Goal: Find specific page/section: Find specific page/section

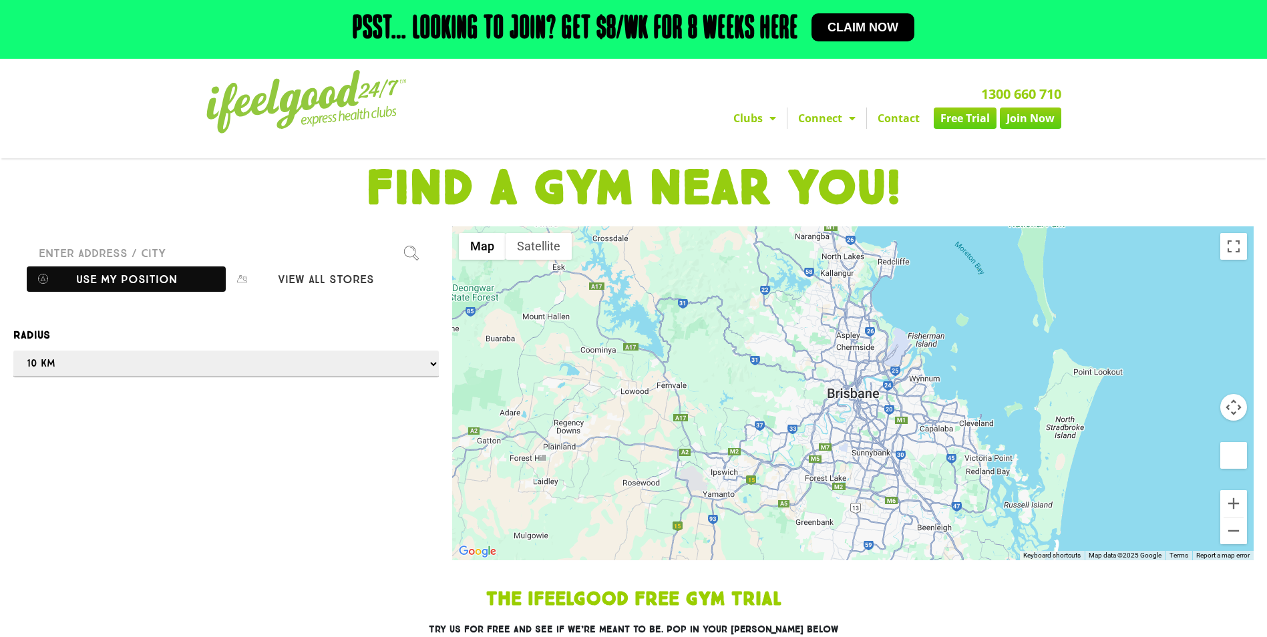
click at [124, 282] on button "Use my position" at bounding box center [126, 278] width 199 height 25
click at [1235, 501] on div at bounding box center [633, 318] width 1267 height 637
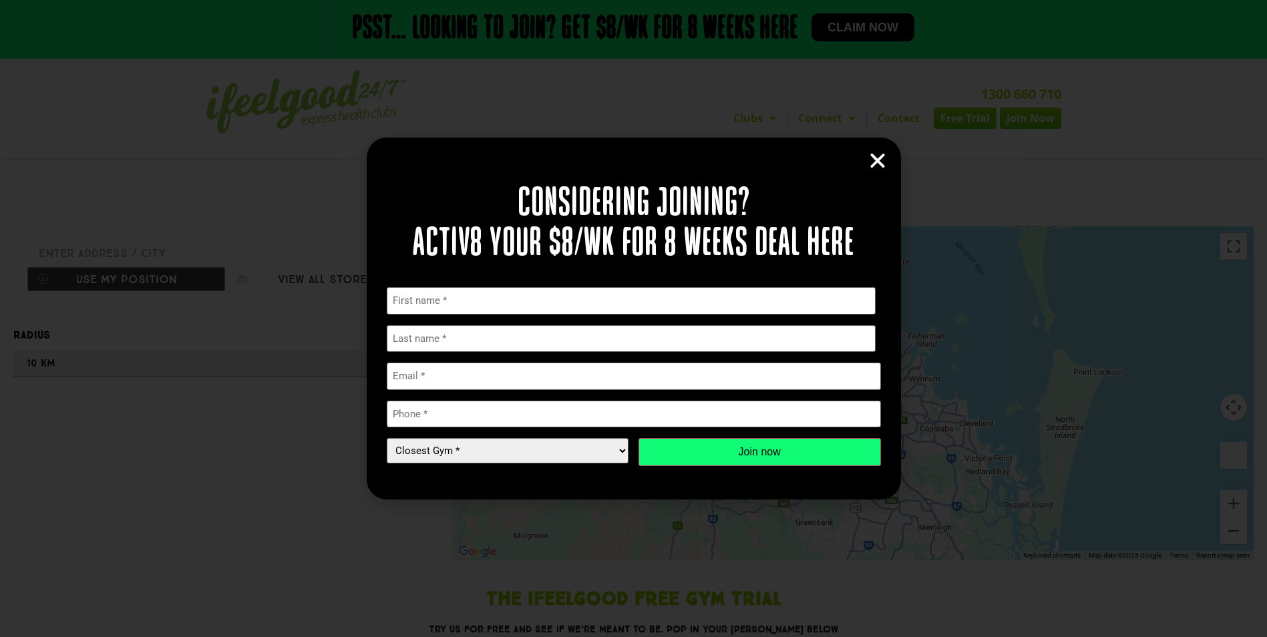
click at [870, 156] on icon "Close" at bounding box center [877, 161] width 20 height 20
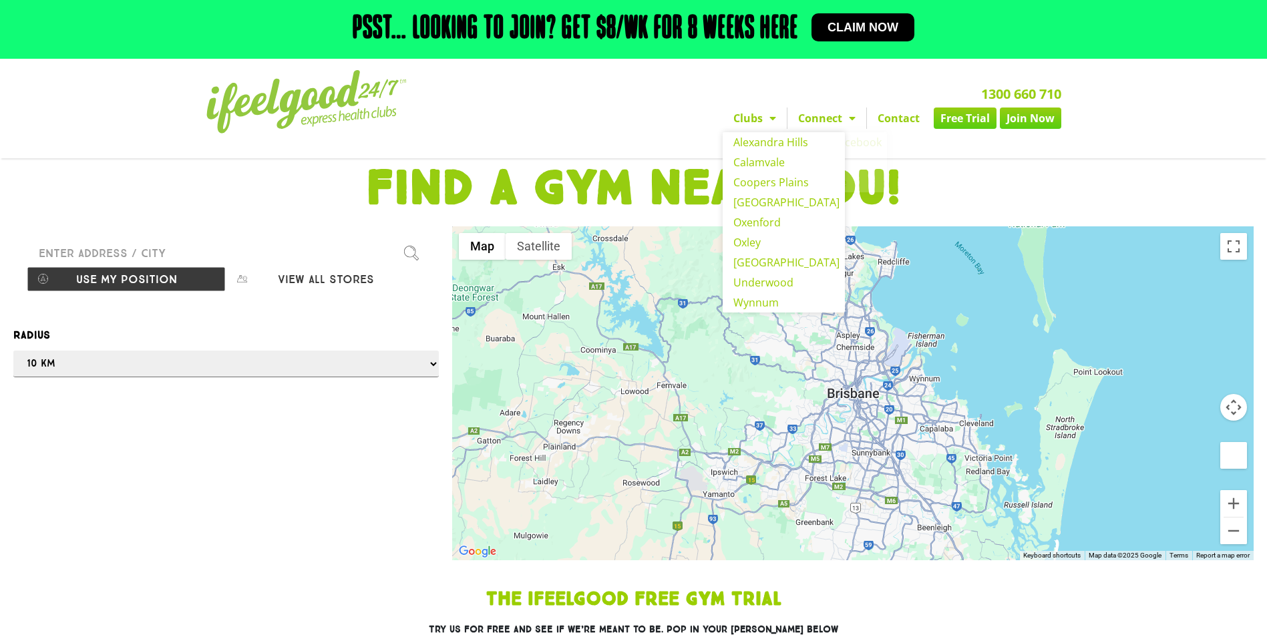
click at [765, 121] on span "Menu" at bounding box center [768, 118] width 13 height 24
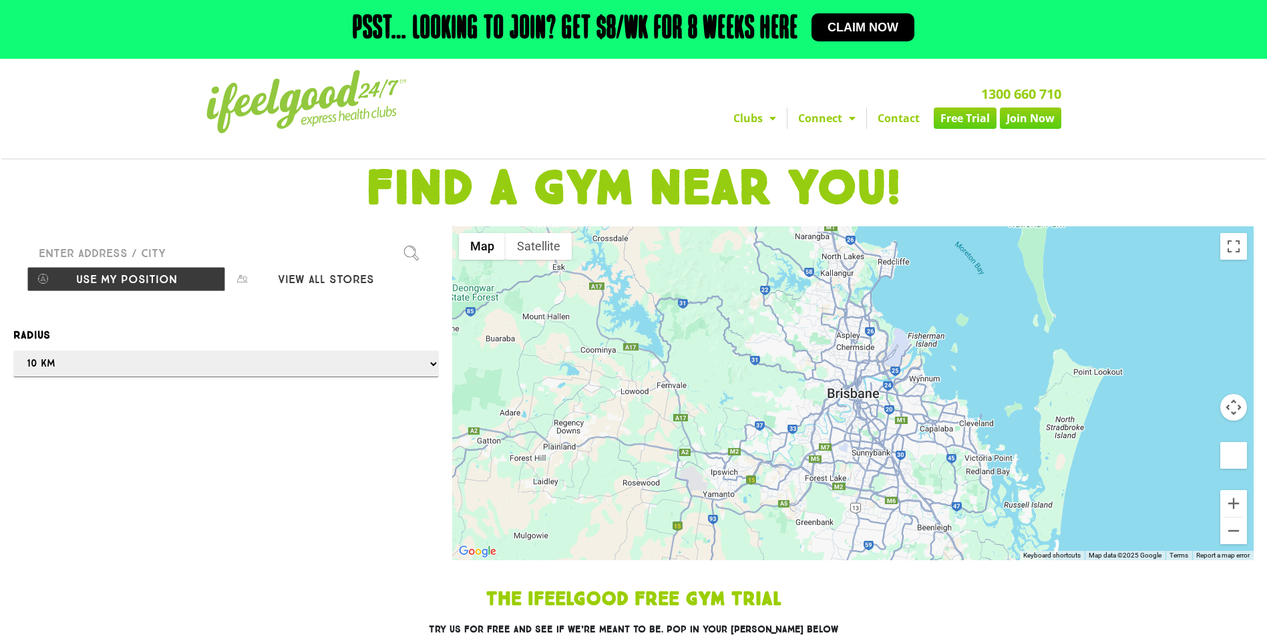
click at [765, 121] on span "Menu" at bounding box center [768, 118] width 13 height 24
click at [359, 281] on button "View all stores" at bounding box center [325, 278] width 199 height 25
select select "selectall"
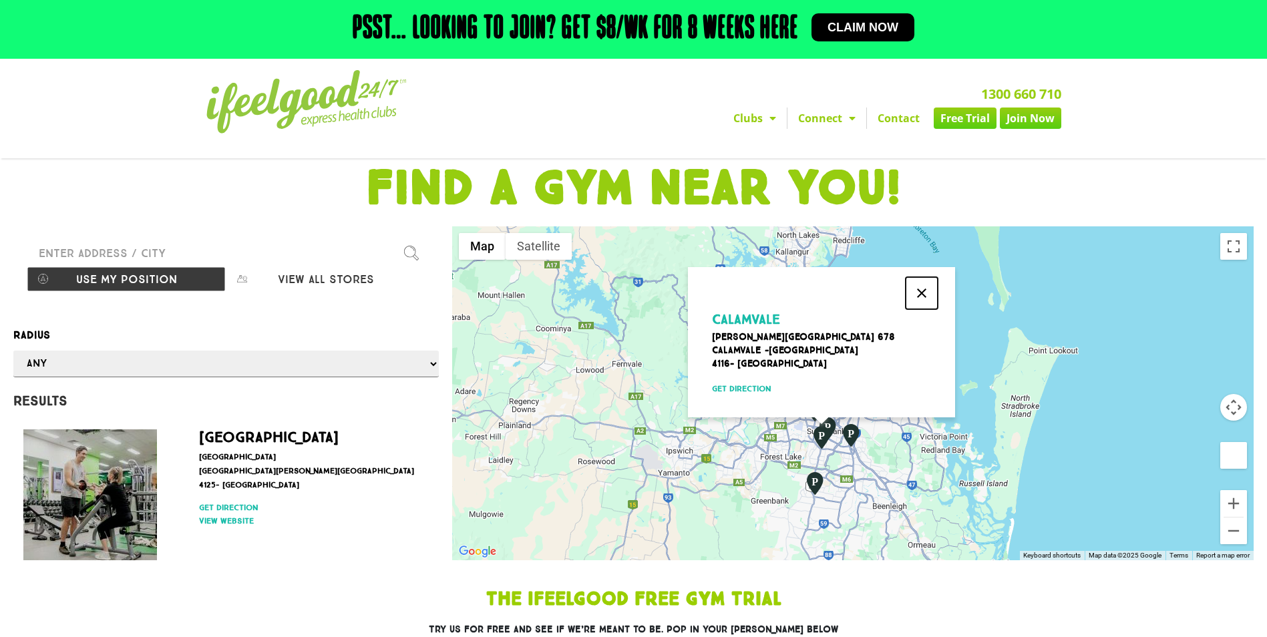
click at [919, 293] on button "Close" at bounding box center [921, 293] width 32 height 32
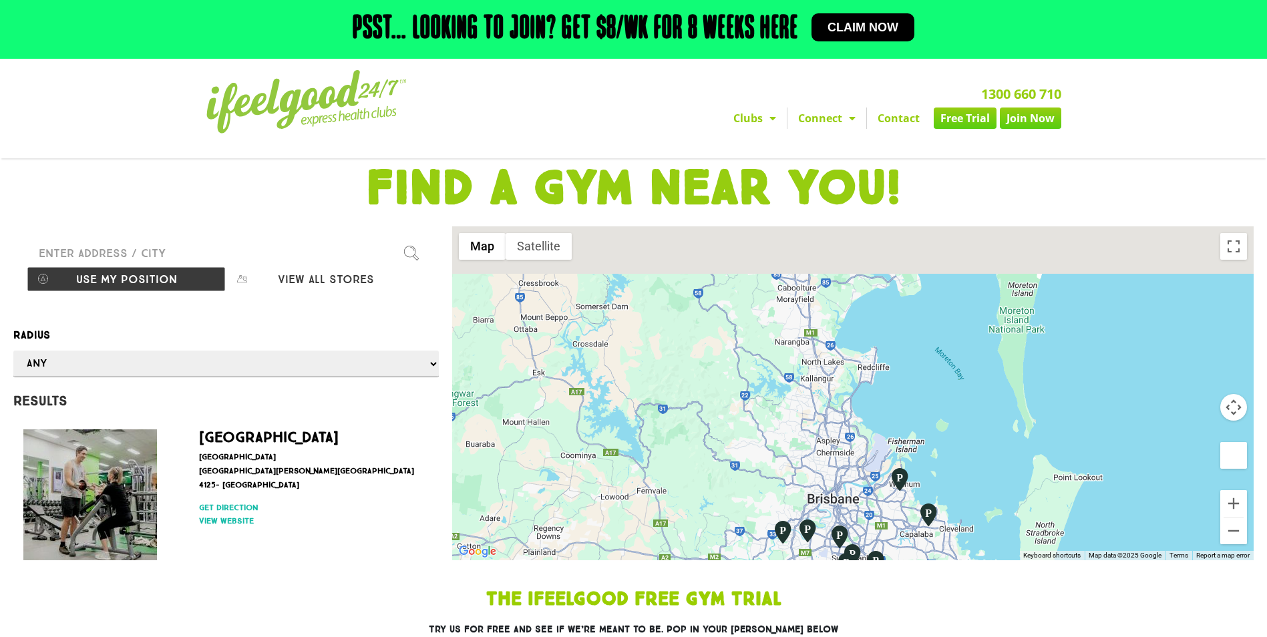
drag, startPoint x: 765, startPoint y: 369, endPoint x: 789, endPoint y: 502, distance: 135.7
click at [789, 502] on div at bounding box center [852, 393] width 801 height 334
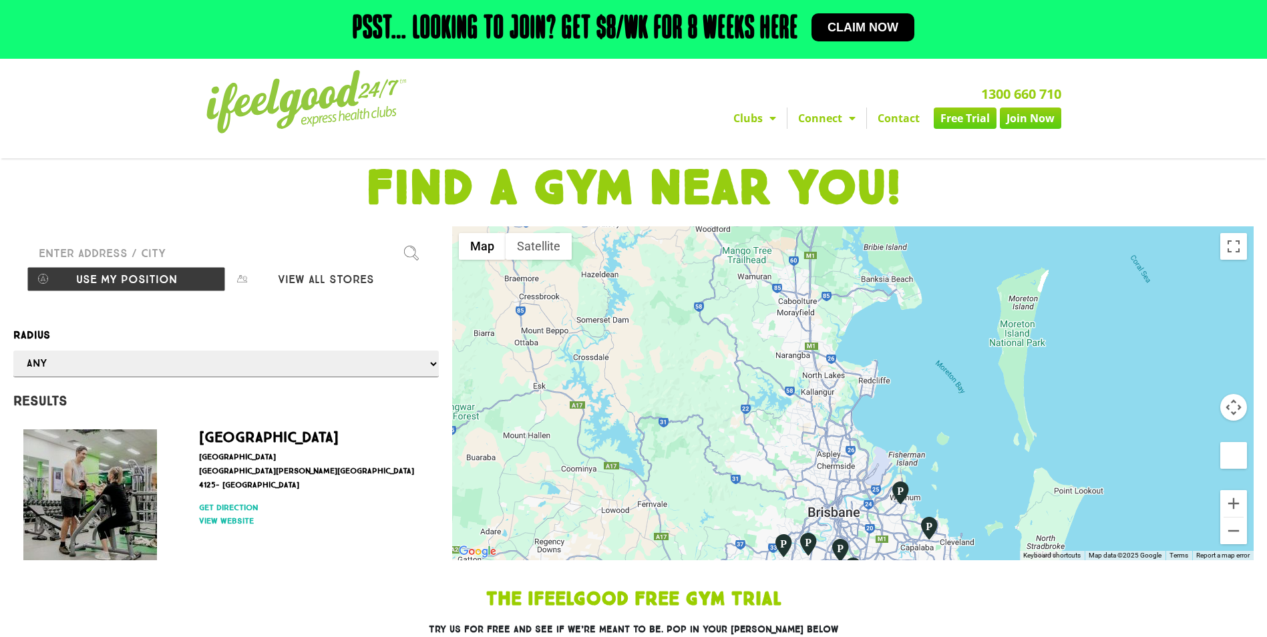
click at [246, 251] on input "Please enter a valid address" at bounding box center [226, 253] width 399 height 27
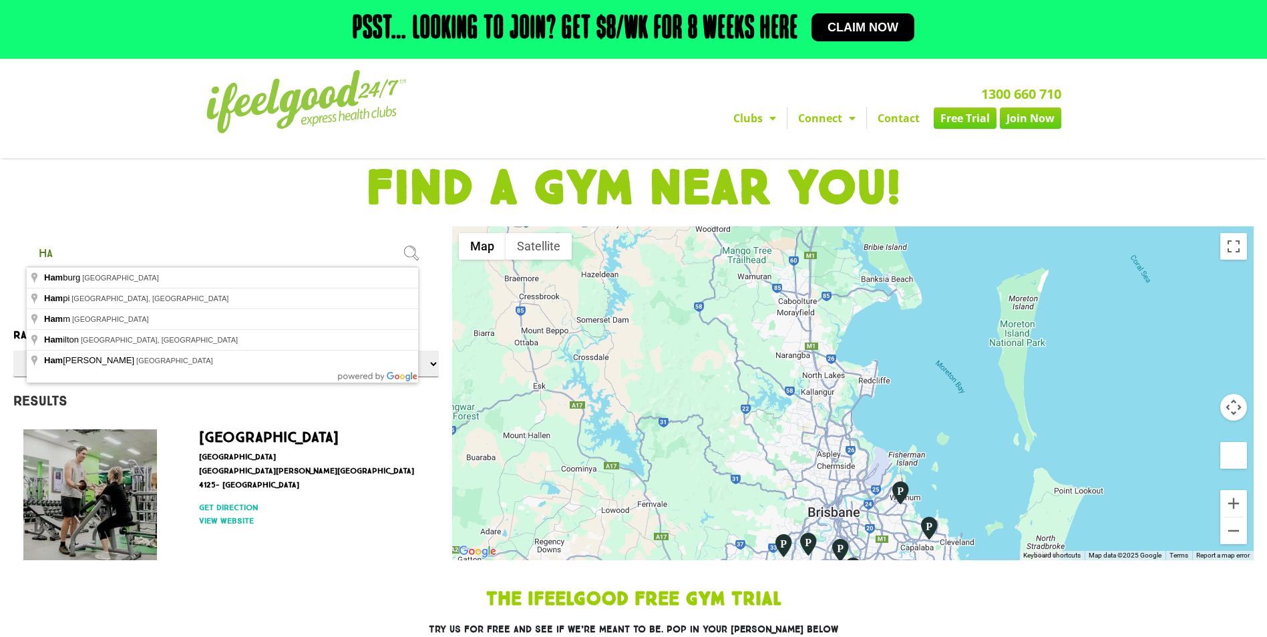
type input "h"
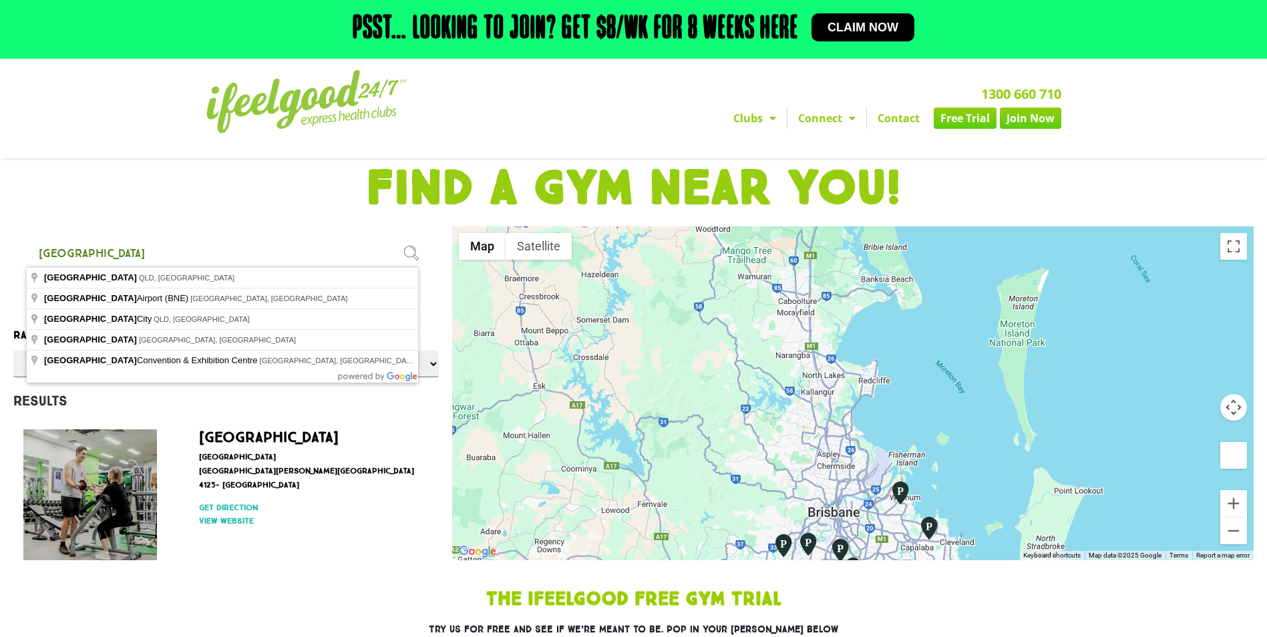
type input "[GEOGRAPHIC_DATA]"
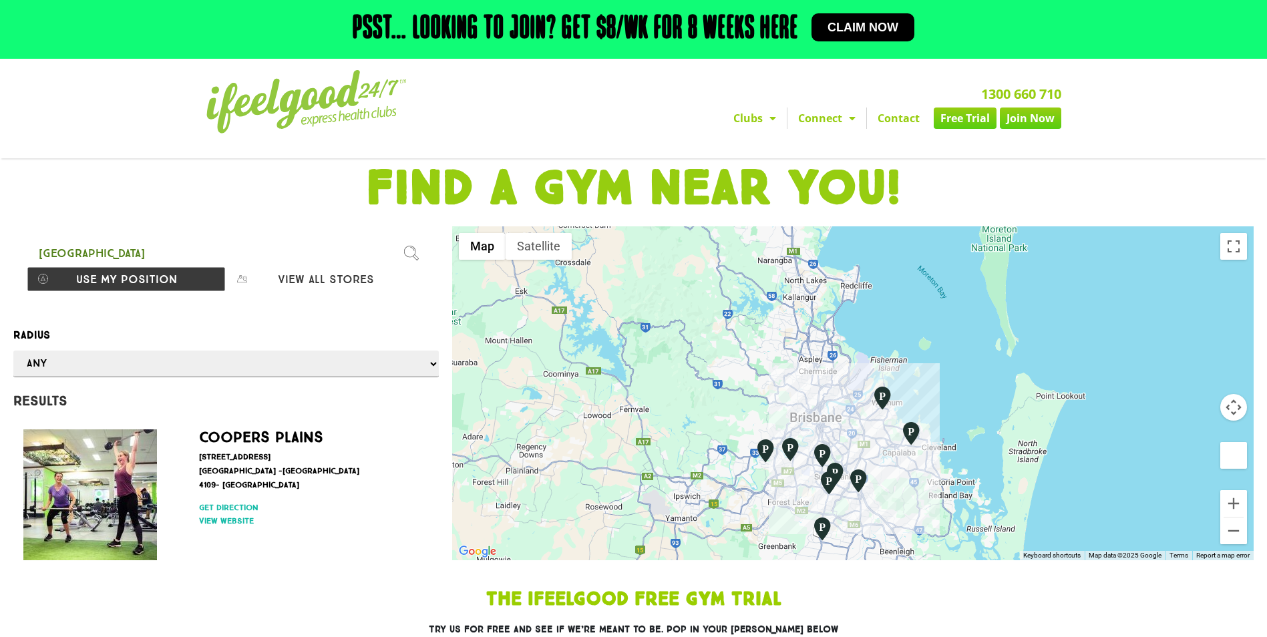
drag, startPoint x: 859, startPoint y: 366, endPoint x: 867, endPoint y: 519, distance: 153.8
click at [867, 519] on div at bounding box center [852, 393] width 801 height 334
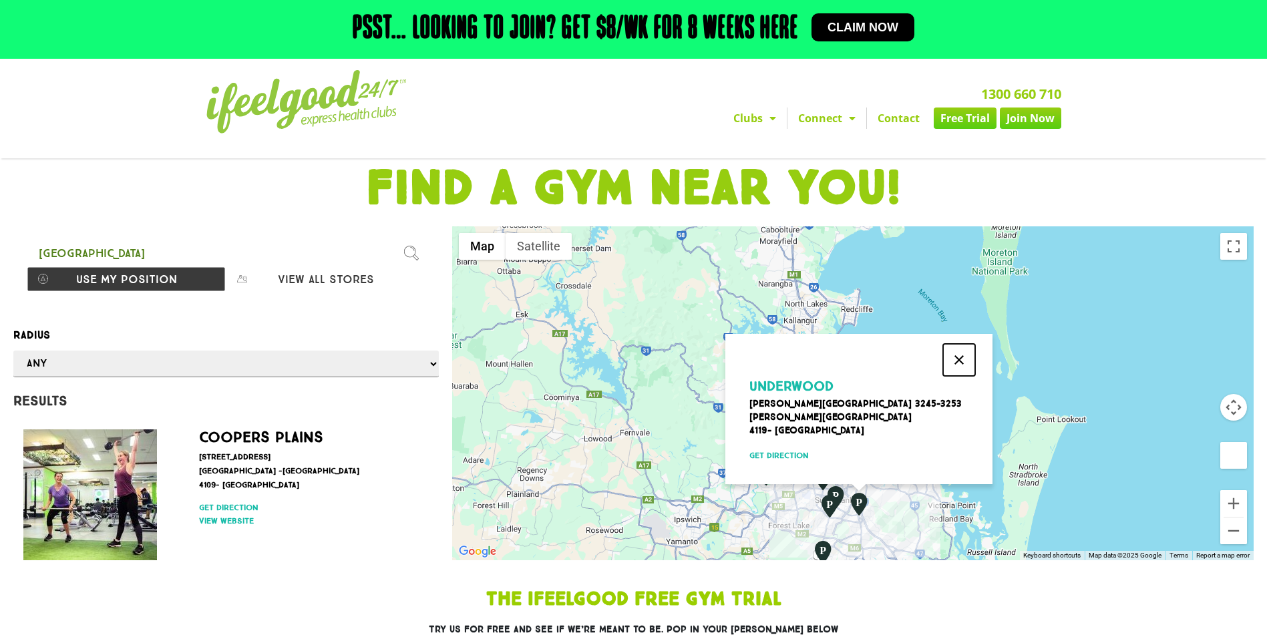
click at [965, 362] on button "Close" at bounding box center [959, 360] width 32 height 32
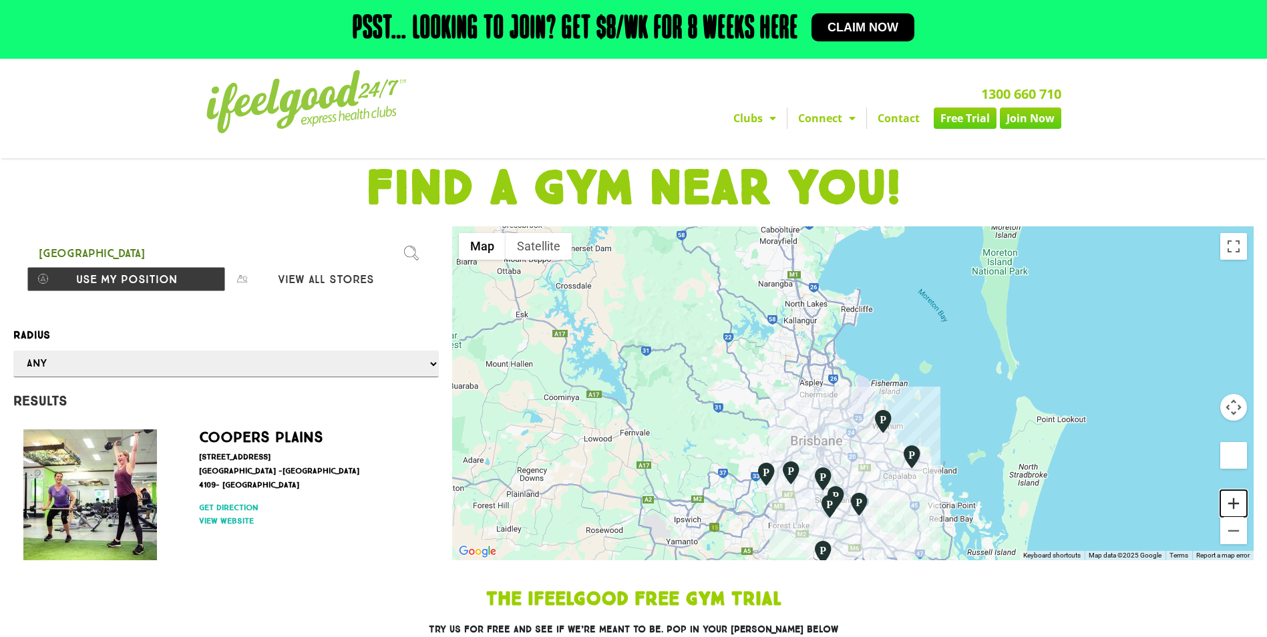
click at [1238, 509] on button "Zoom in" at bounding box center [1233, 503] width 27 height 27
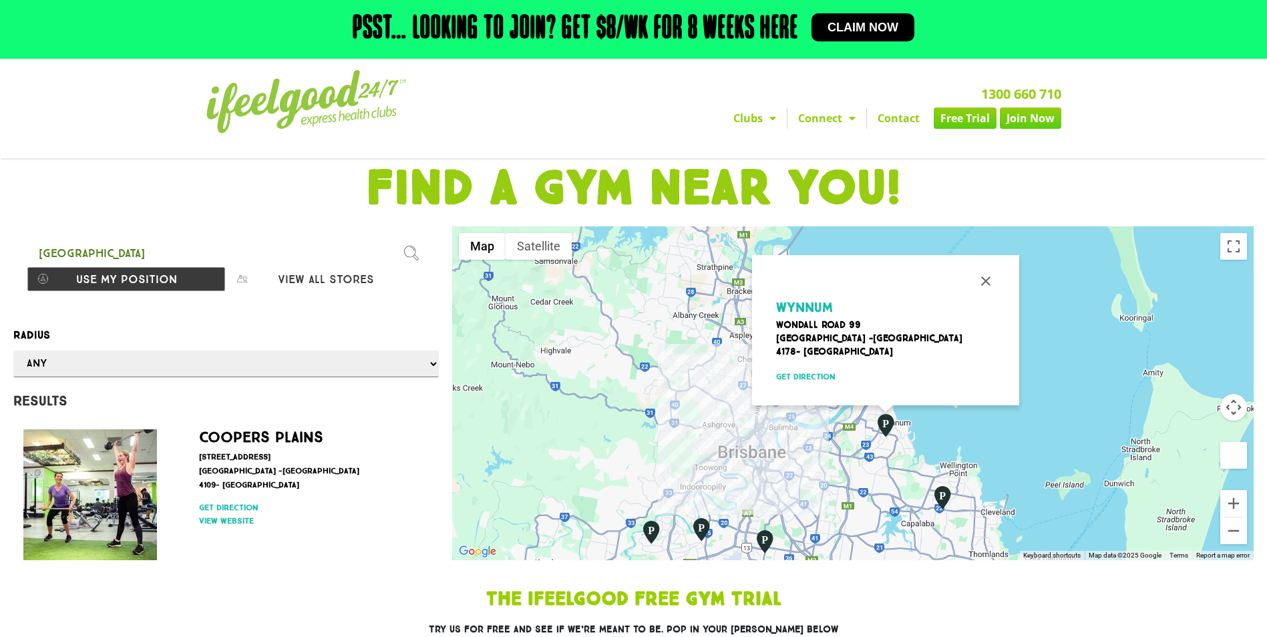
drag, startPoint x: 830, startPoint y: 417, endPoint x: 796, endPoint y: 344, distance: 80.3
click at [796, 344] on div "Wynnum [GEOGRAPHIC_DATA] [STREET_ADDRESS] Get direction" at bounding box center [852, 393] width 801 height 334
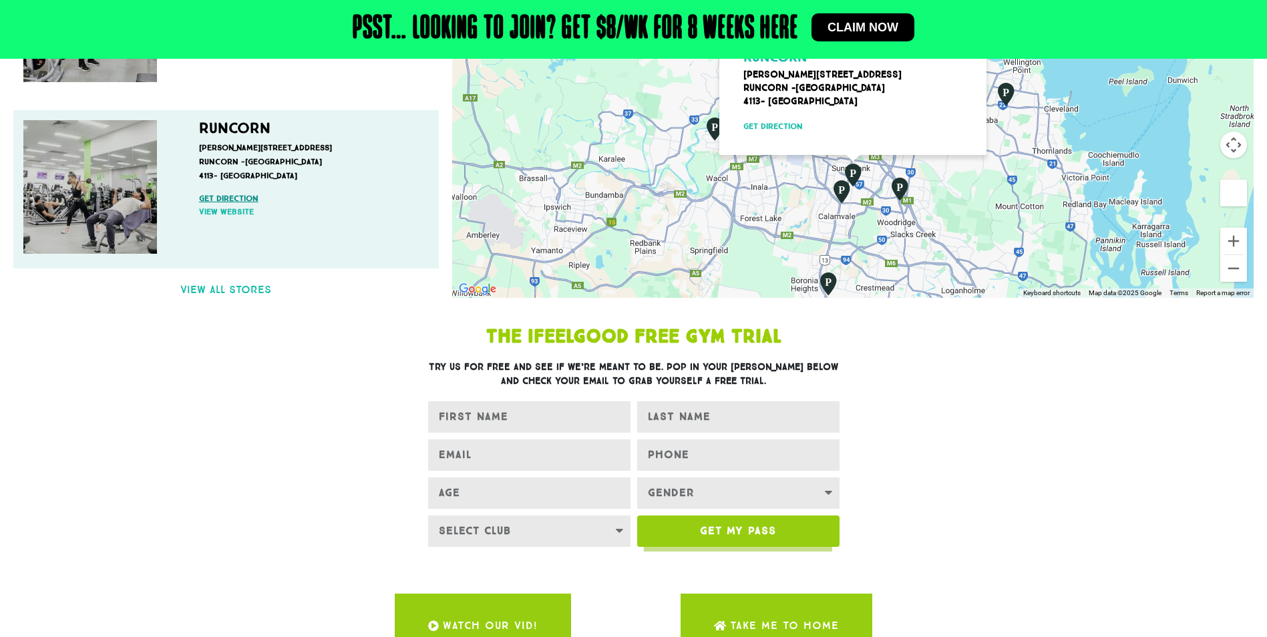
scroll to position [267, 0]
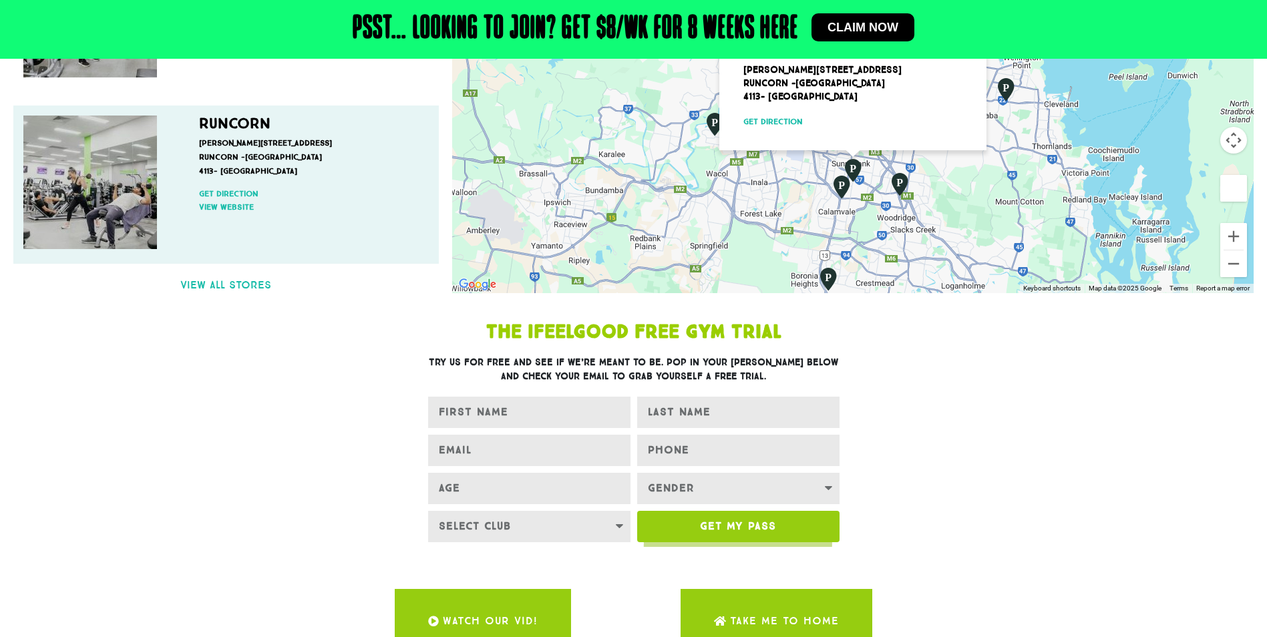
click at [222, 155] on p "[PERSON_NAME][STREET_ADDRESS]" at bounding box center [310, 157] width 223 height 42
click at [222, 206] on link "View website" at bounding box center [310, 207] width 223 height 12
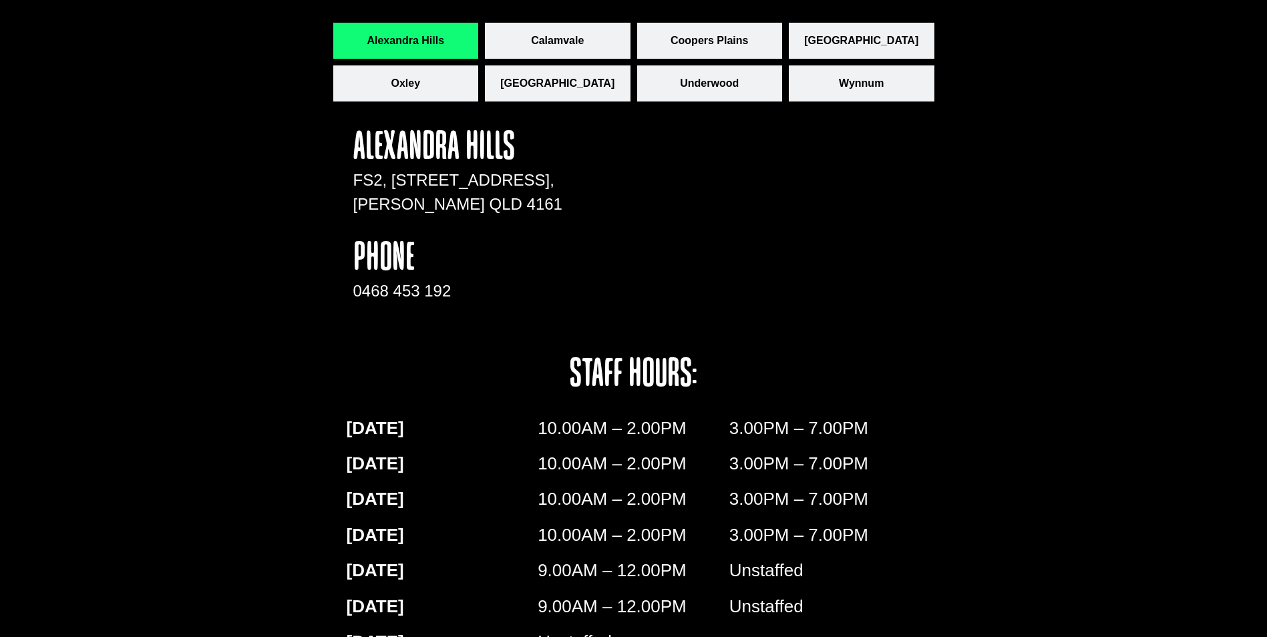
scroll to position [1775, 0]
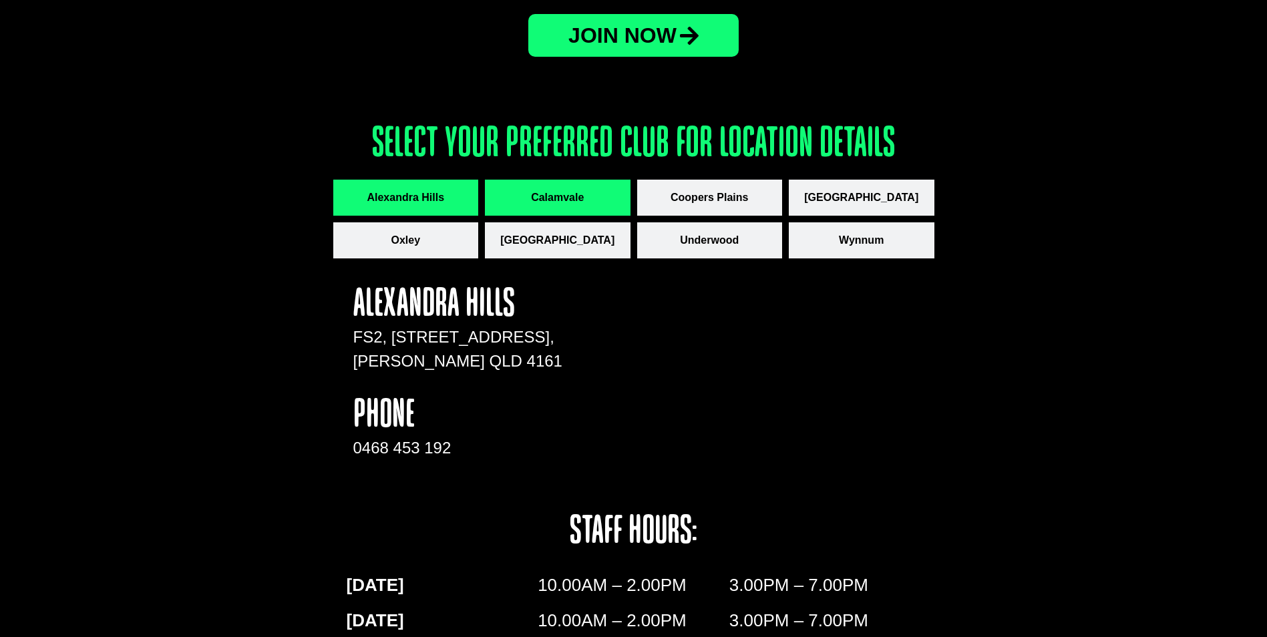
click at [574, 209] on button "Calamvale" at bounding box center [558, 198] width 146 height 36
